Goal: Check status: Check status

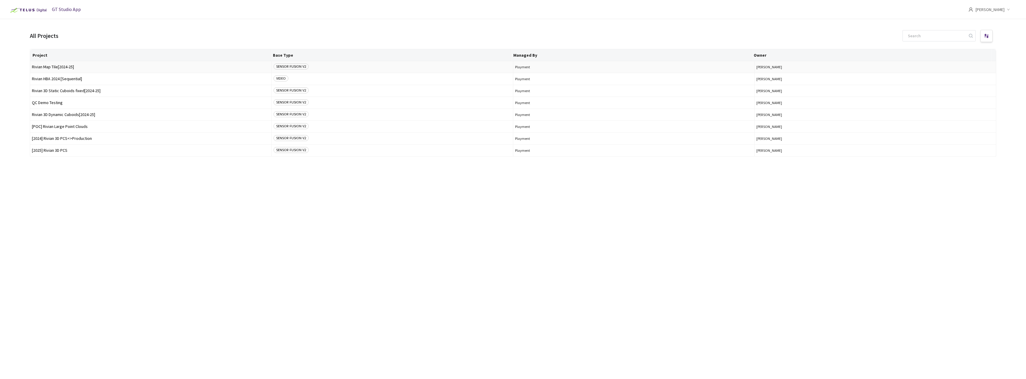
click at [81, 67] on span "Rivian Map Tile[2024-25]" at bounding box center [151, 67] width 238 height 4
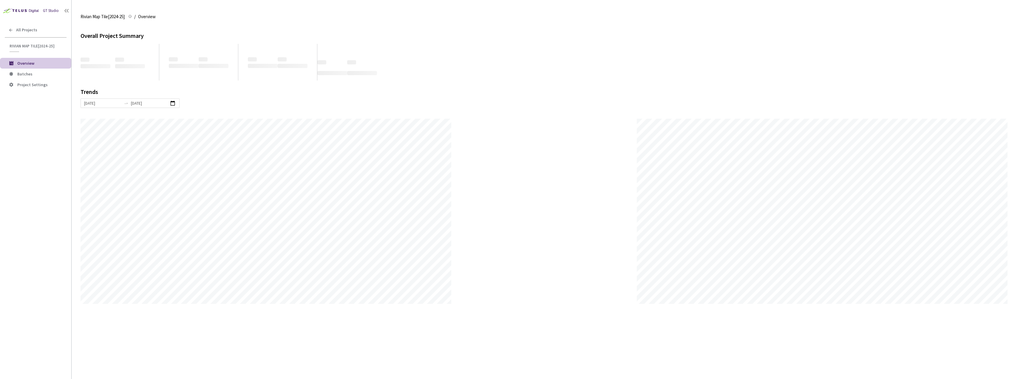
scroll to position [379, 1026]
click at [35, 77] on li "Batches" at bounding box center [35, 74] width 71 height 11
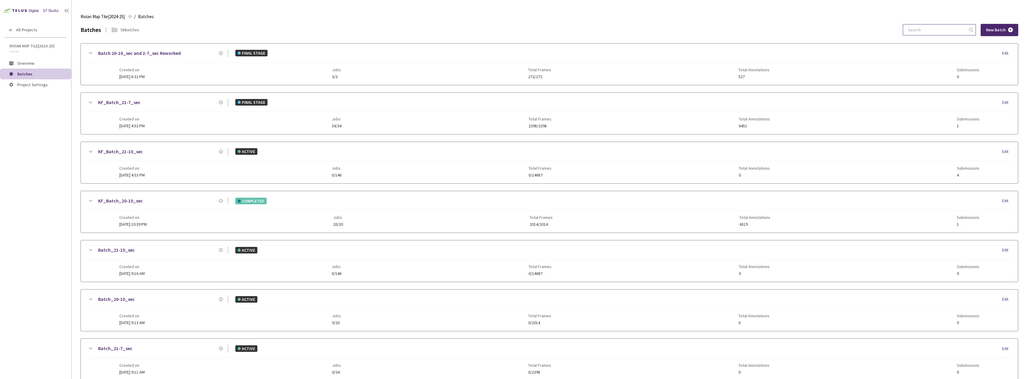
click at [929, 34] on input at bounding box center [937, 29] width 64 height 11
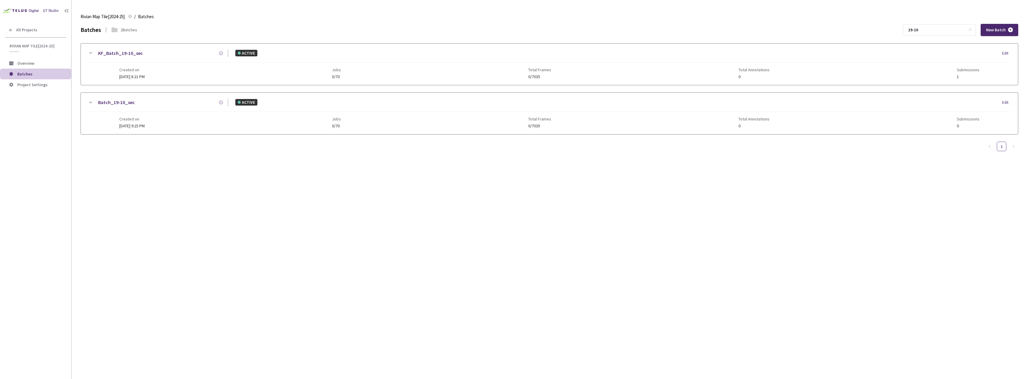
type input "19-10"
click at [131, 55] on link "KF_Batch_19-10_sec" at bounding box center [120, 53] width 45 height 7
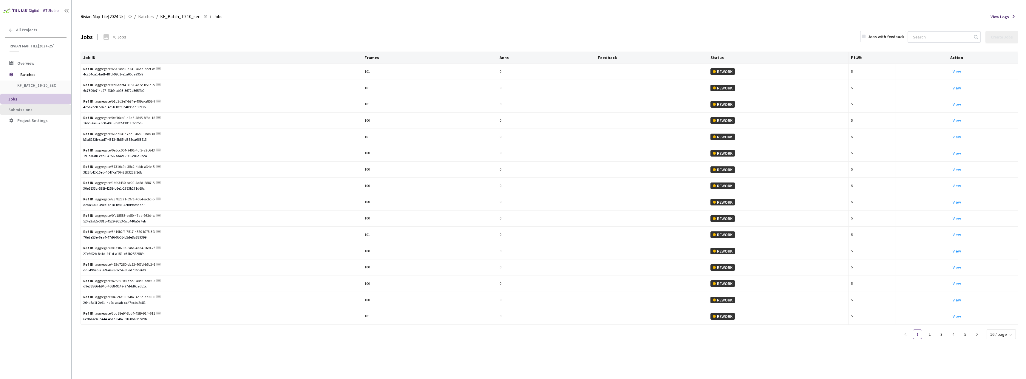
click at [41, 108] on span "Submissions" at bounding box center [37, 109] width 58 height 5
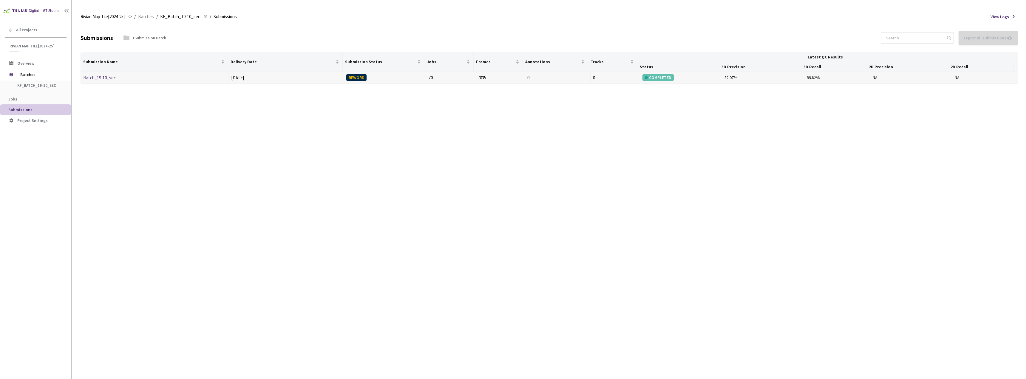
click at [103, 65] on div "Submission Name" at bounding box center [154, 62] width 142 height 6
click at [100, 75] on link "Batch_19-10_sec" at bounding box center [99, 78] width 33 height 6
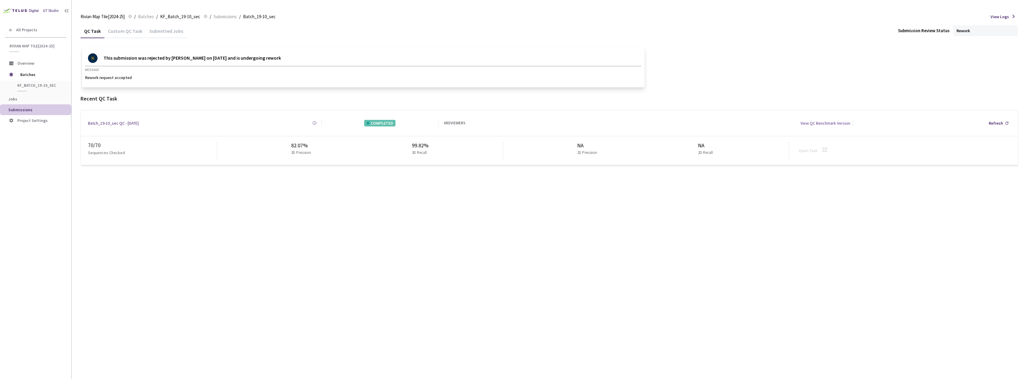
click at [126, 34] on div "Custom QC Task" at bounding box center [124, 33] width 41 height 10
click at [92, 32] on div "QC Task" at bounding box center [93, 33] width 24 height 10
